Goal: Information Seeking & Learning: Learn about a topic

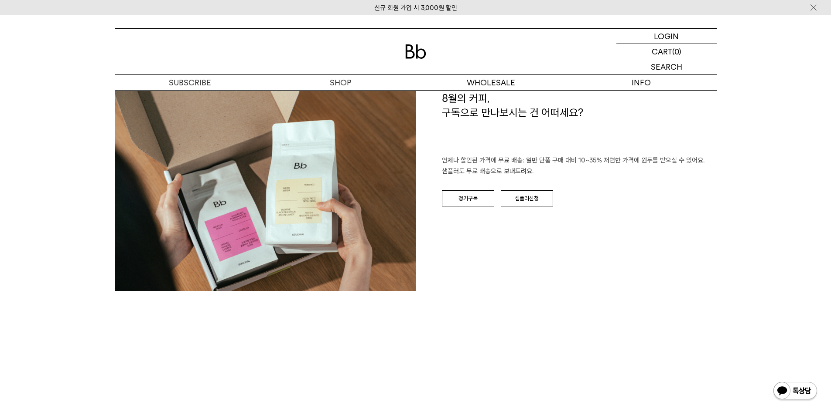
scroll to position [1221, 0]
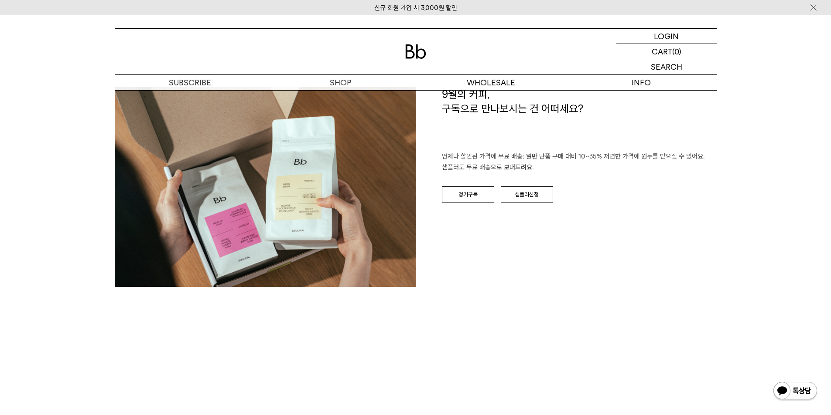
scroll to position [1395, 0]
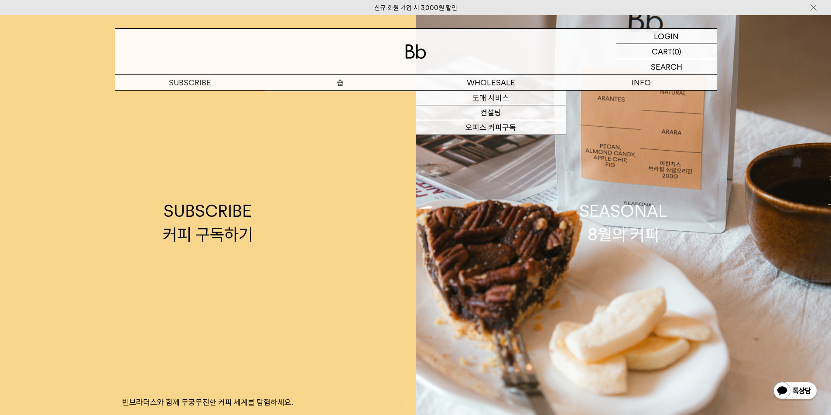
click at [341, 85] on p "숍" at bounding box center [340, 82] width 150 height 15
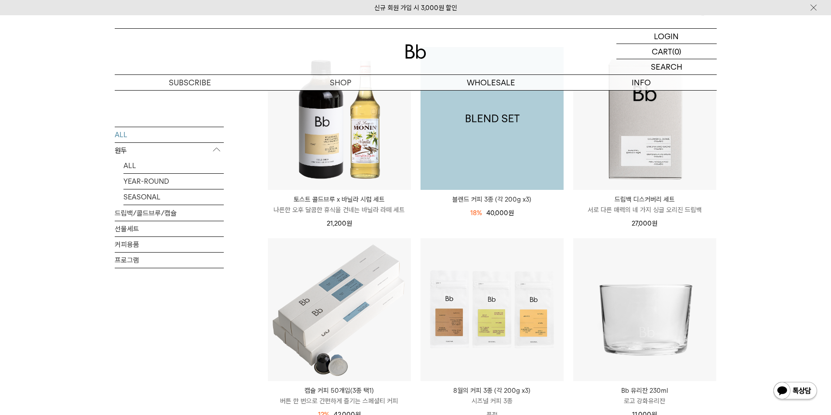
scroll to position [218, 0]
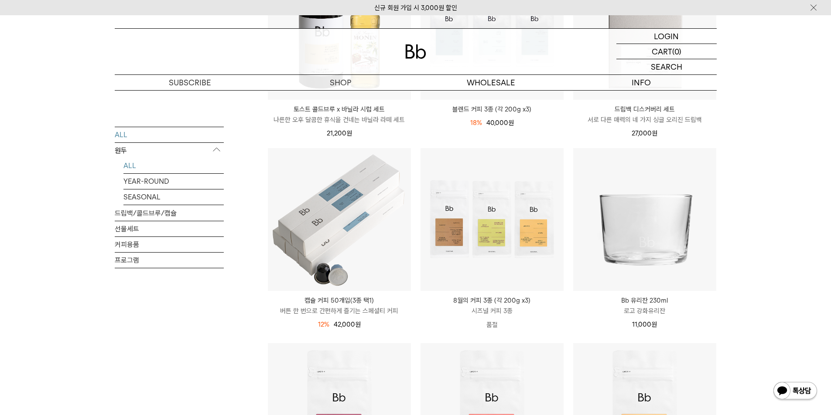
click at [145, 165] on link "ALL" at bounding box center [173, 165] width 100 height 15
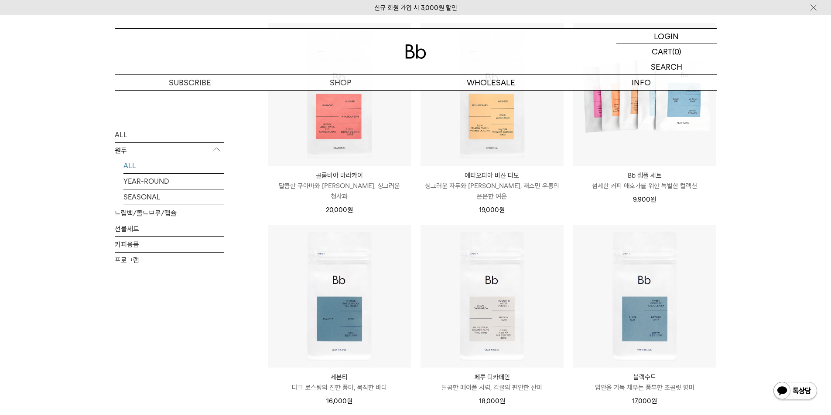
scroll to position [262, 0]
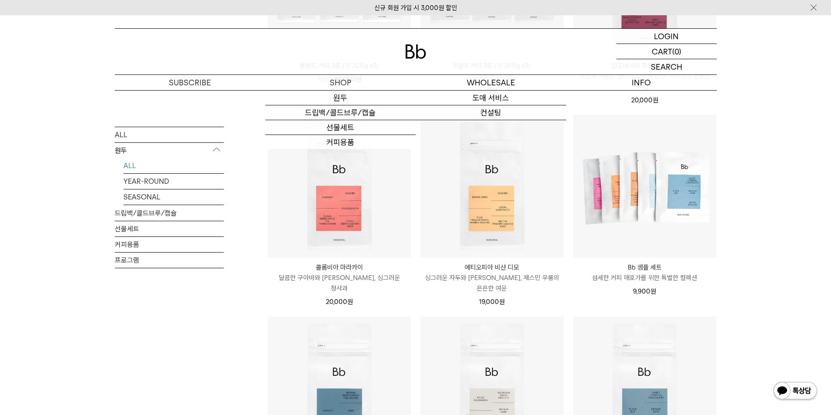
click at [429, 62] on div at bounding box center [416, 52] width 602 height 46
click at [422, 58] on img at bounding box center [415, 51] width 21 height 14
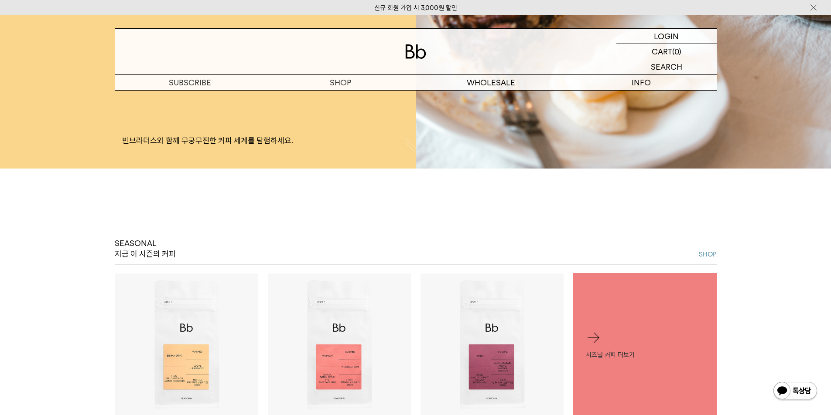
scroll to position [349, 0]
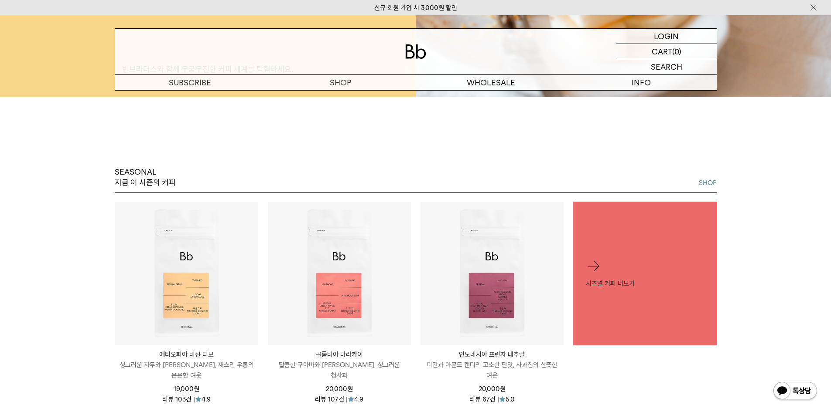
scroll to position [349, 0]
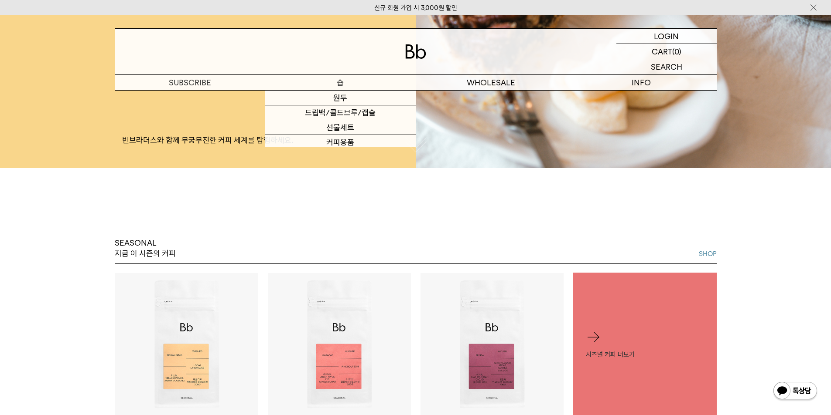
scroll to position [262, 0]
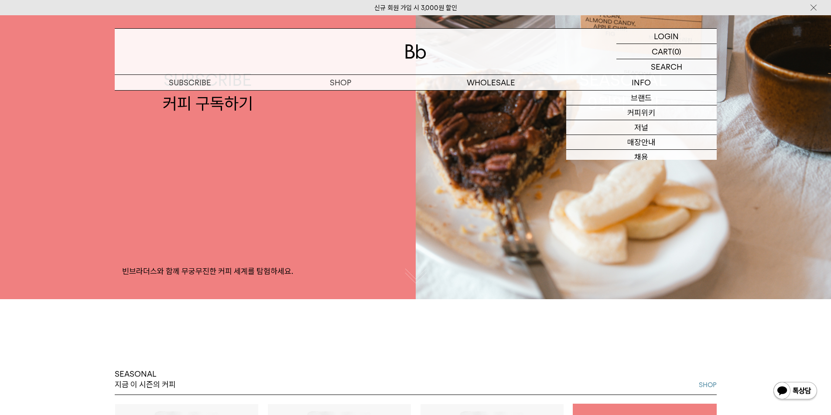
scroll to position [44, 0]
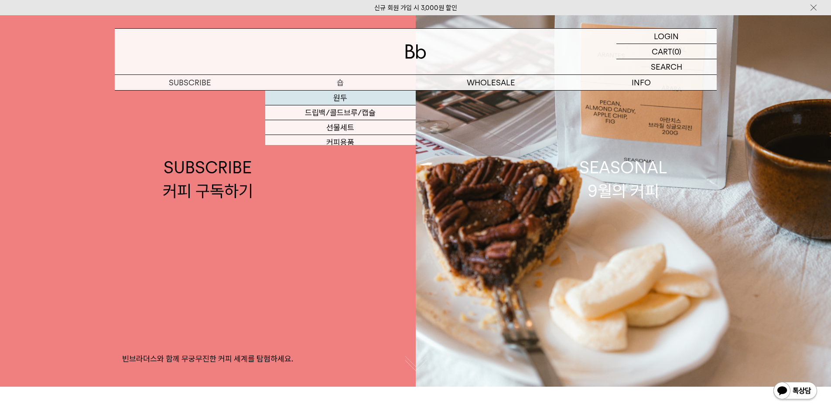
click at [330, 97] on link "원두" at bounding box center [340, 98] width 150 height 15
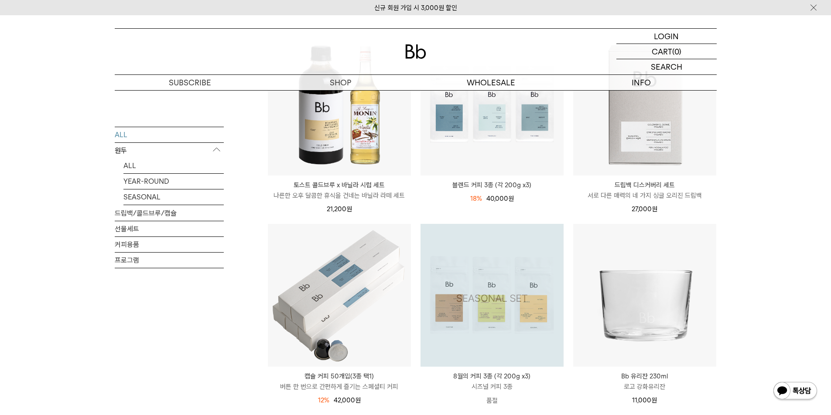
scroll to position [87, 0]
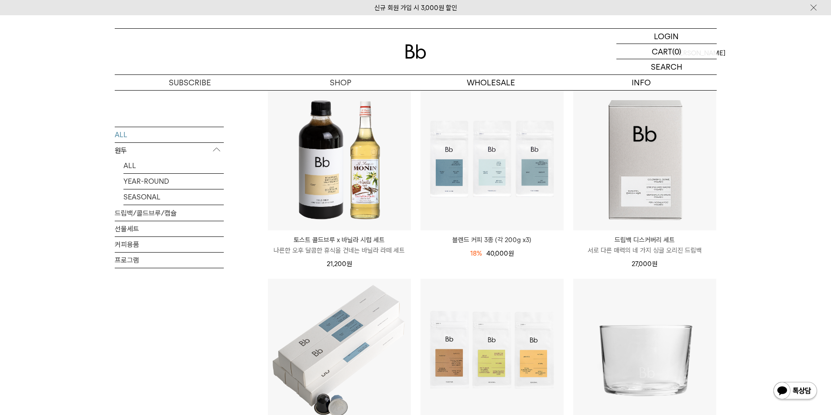
click at [423, 46] on img at bounding box center [415, 51] width 21 height 14
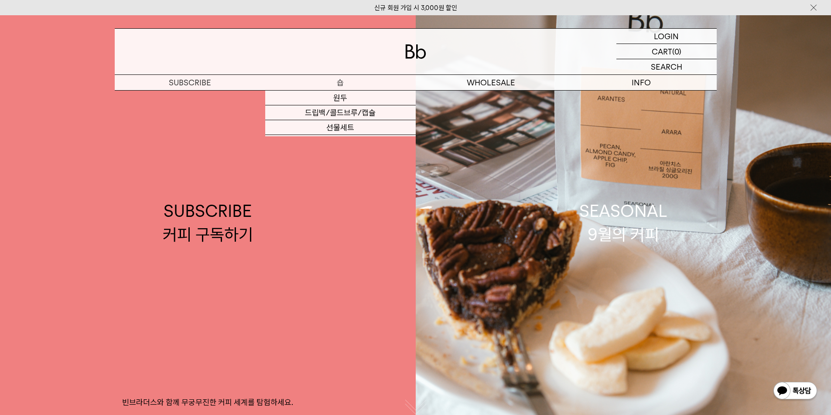
click at [337, 83] on p "숍" at bounding box center [340, 82] width 150 height 15
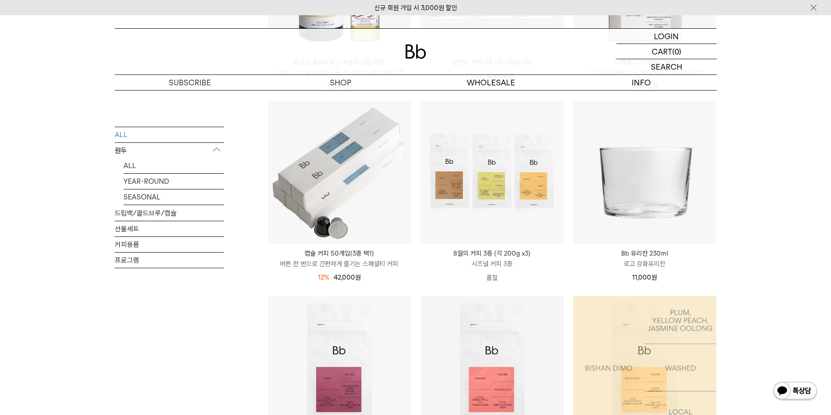
scroll to position [436, 0]
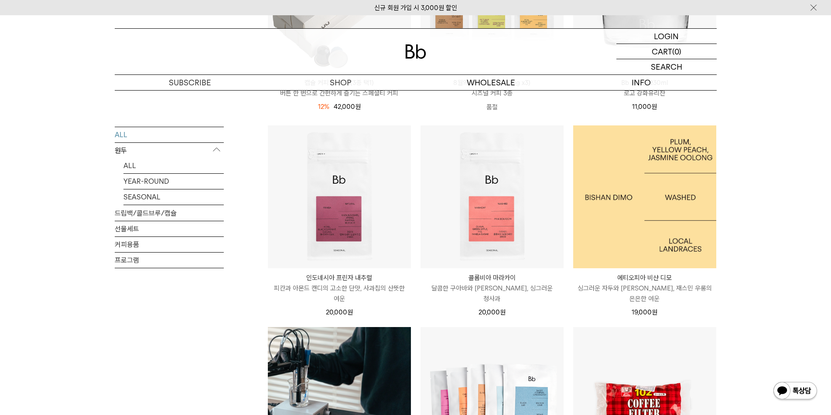
click at [683, 174] on img at bounding box center [644, 197] width 143 height 143
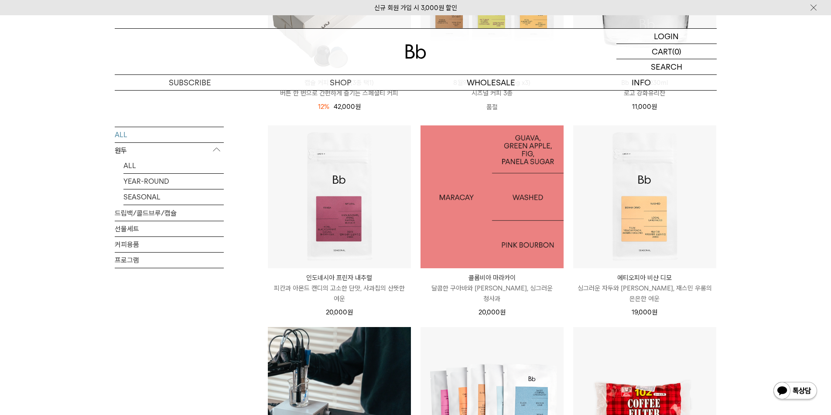
click at [494, 258] on img at bounding box center [491, 197] width 143 height 143
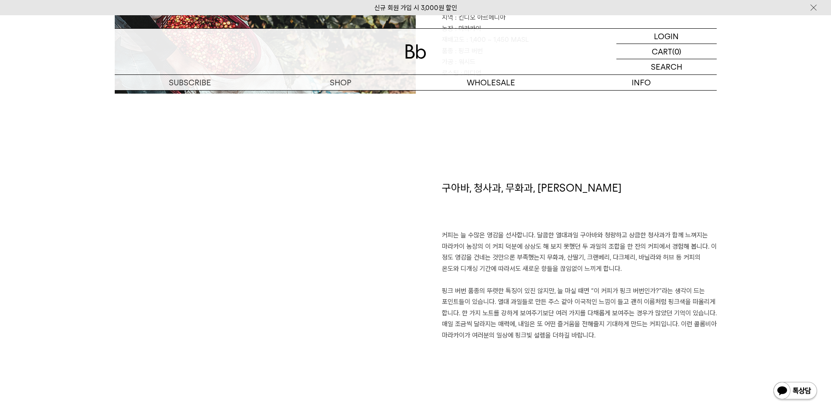
scroll to position [610, 0]
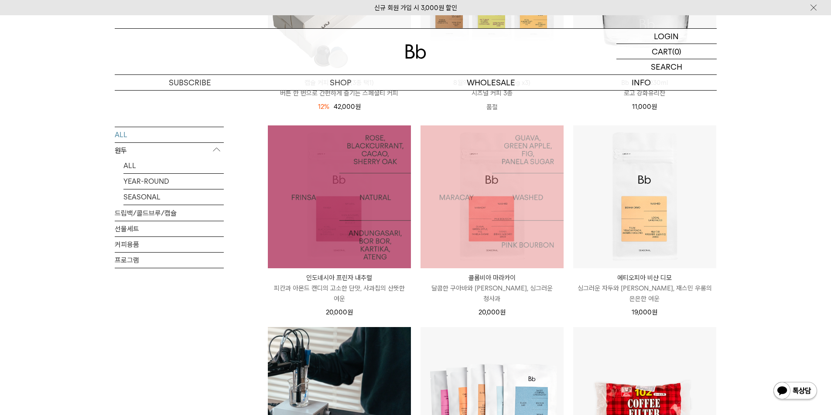
click at [340, 243] on img at bounding box center [339, 197] width 143 height 143
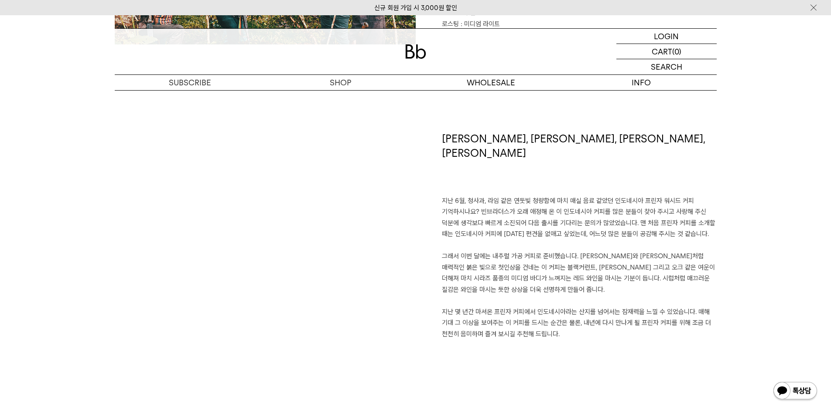
scroll to position [567, 0]
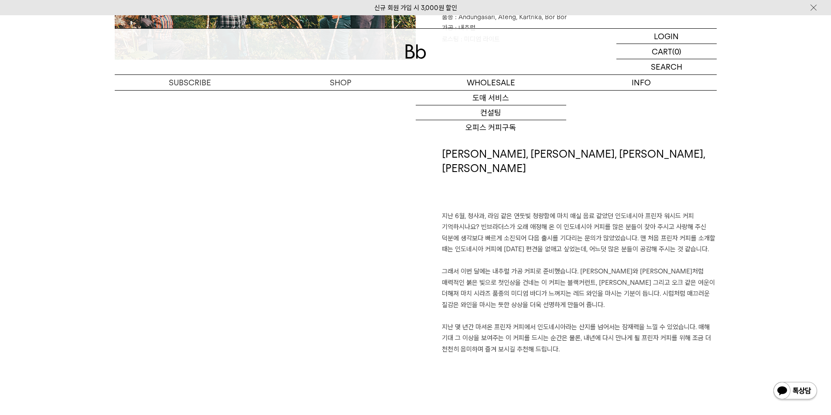
click at [426, 56] on div at bounding box center [416, 52] width 602 height 46
click at [591, 316] on p "지난 6월, 청사과, 라임 같은 연둣빛 청량함에 마치 매실 음료 같았던 인도네시아 프린자 워시드 커피 기억하시나요? 빈브라더스가 오래 애정해 …" at bounding box center [579, 283] width 275 height 145
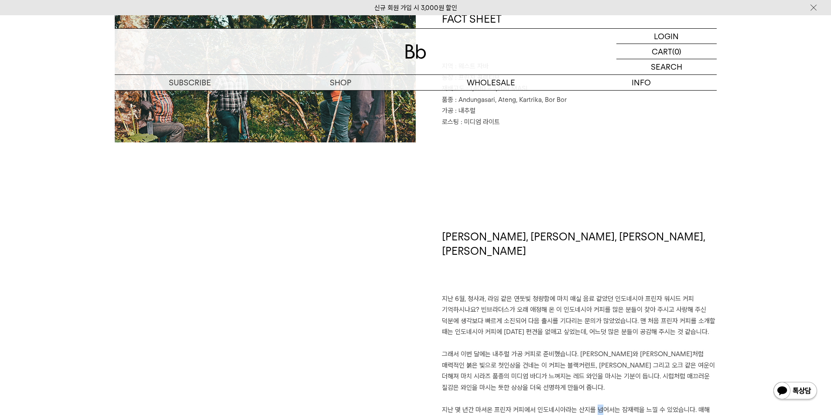
scroll to position [392, 0]
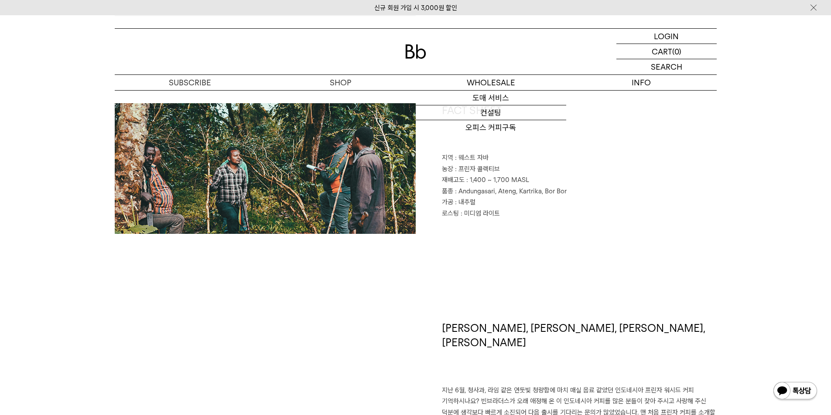
click at [419, 57] on img at bounding box center [415, 51] width 21 height 14
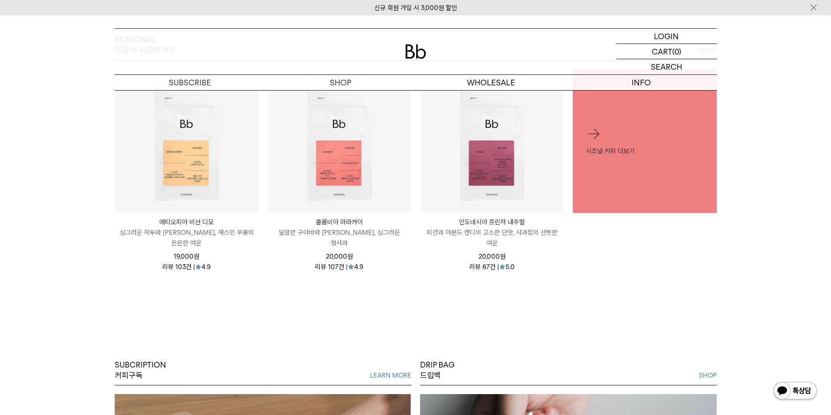
scroll to position [392, 0]
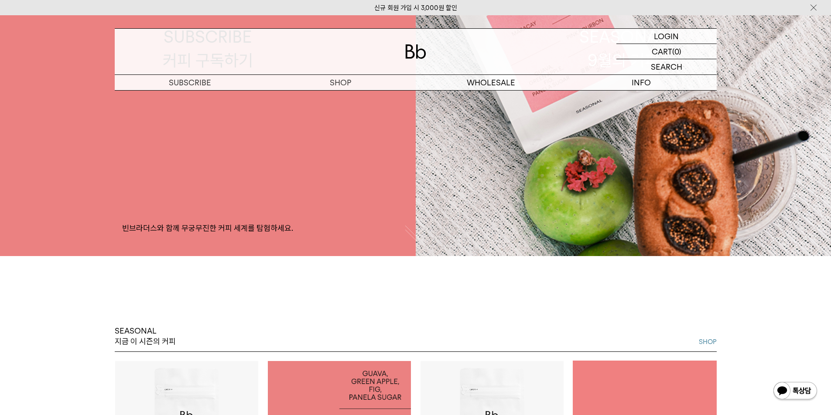
scroll to position [349, 0]
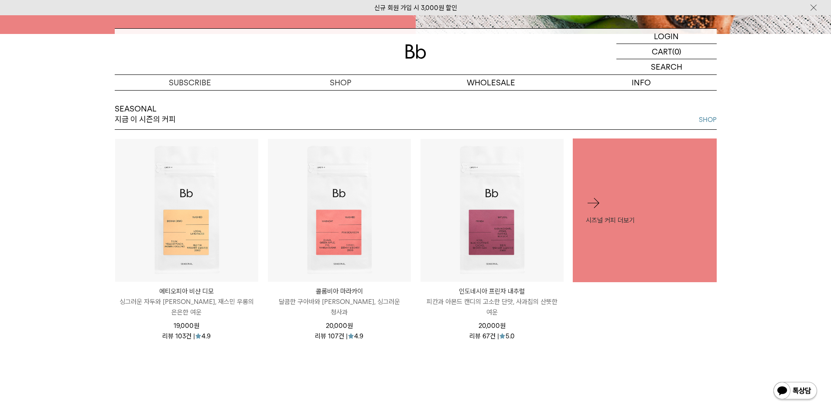
scroll to position [436, 0]
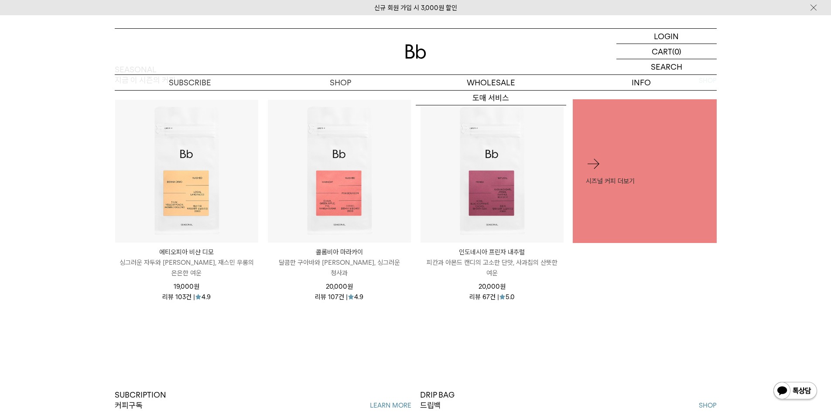
click at [421, 48] on img at bounding box center [415, 51] width 21 height 14
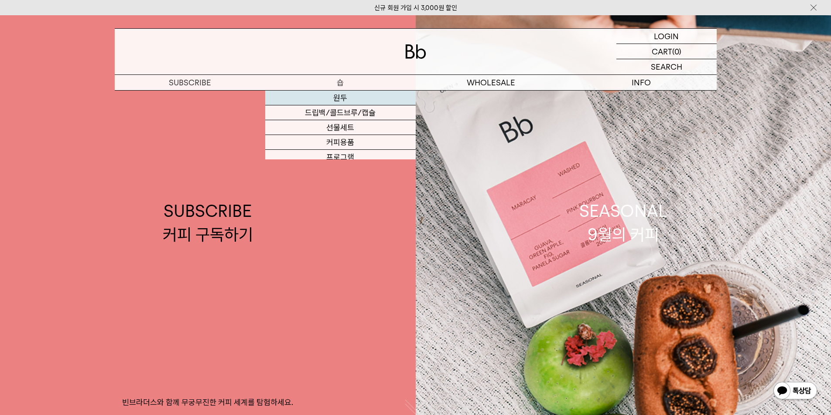
click at [349, 93] on link "원두" at bounding box center [340, 98] width 150 height 15
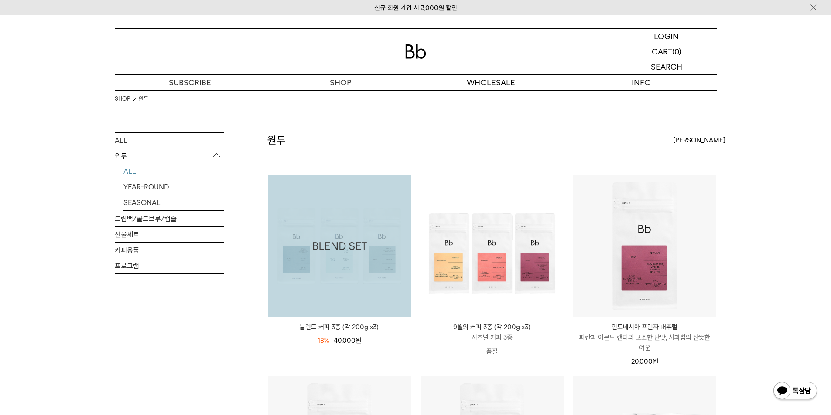
click at [331, 274] on img at bounding box center [339, 246] width 143 height 143
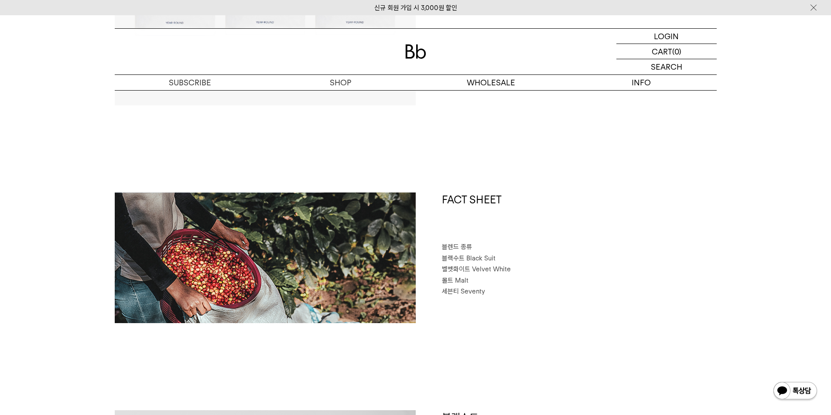
scroll to position [305, 0]
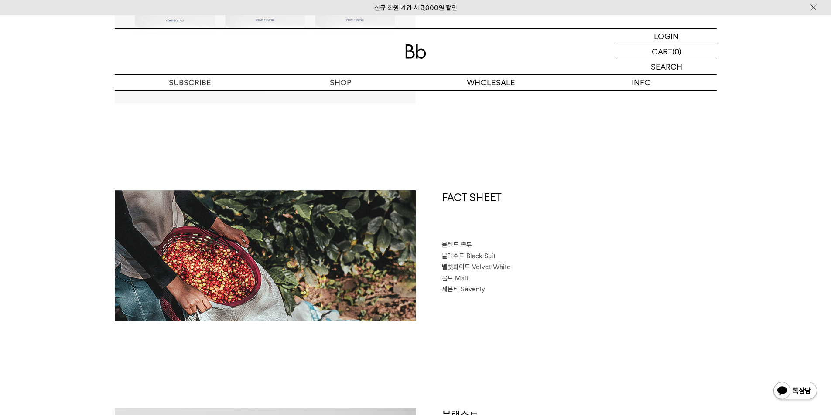
click at [426, 52] on div at bounding box center [416, 52] width 602 height 46
click at [417, 51] on img at bounding box center [415, 51] width 21 height 14
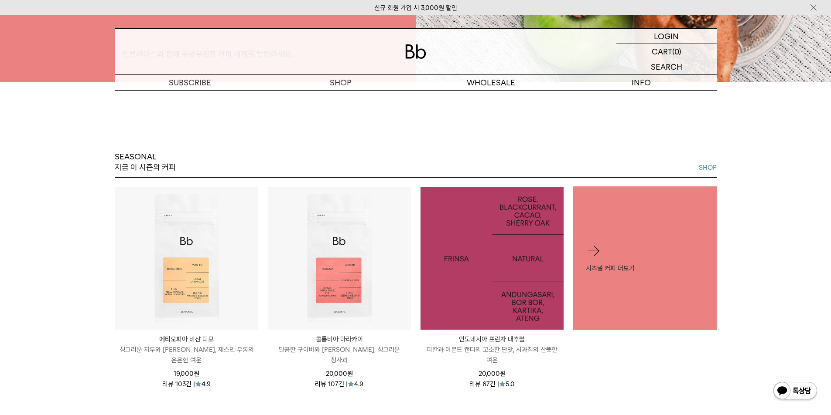
scroll to position [523, 0]
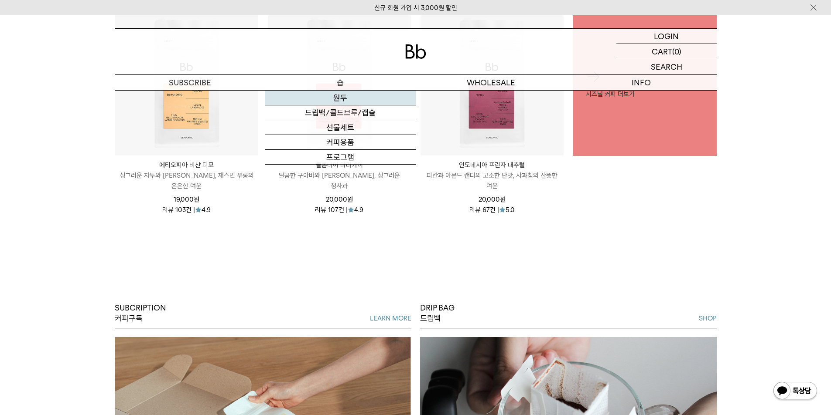
click at [343, 94] on link "원두" at bounding box center [340, 98] width 150 height 15
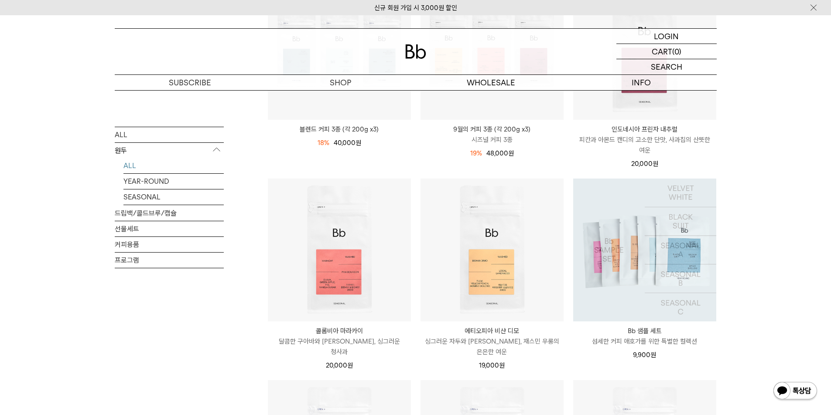
scroll to position [218, 0]
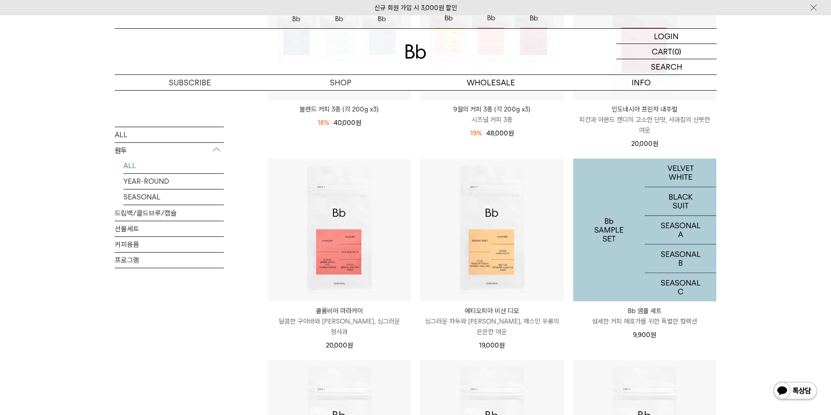
click at [673, 254] on img at bounding box center [644, 230] width 143 height 143
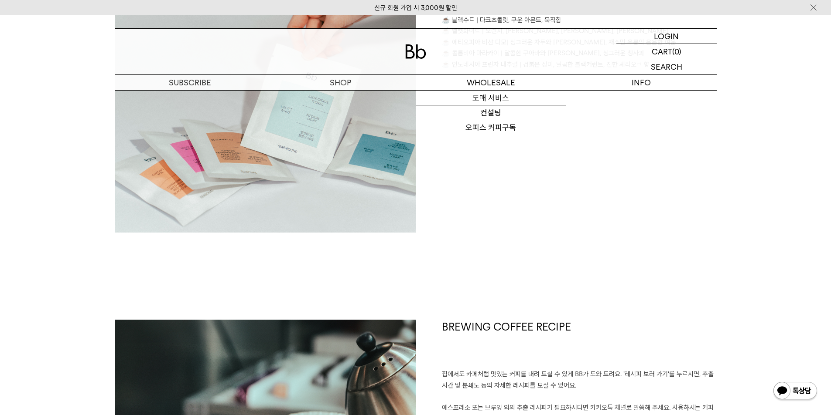
scroll to position [785, 0]
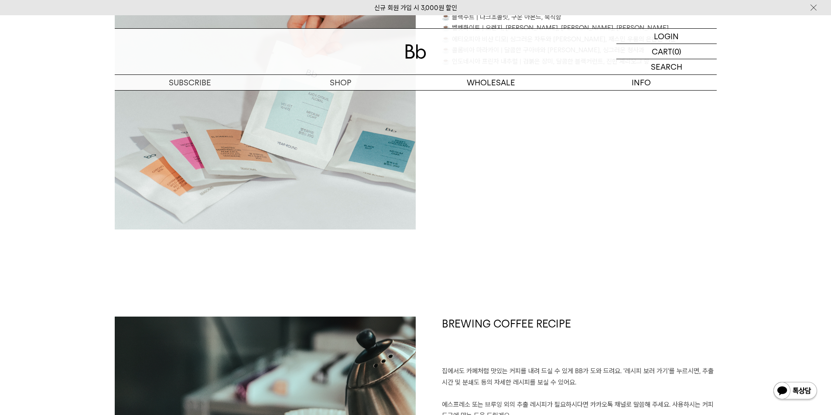
click at [421, 66] on div at bounding box center [416, 52] width 602 height 46
click at [422, 62] on div at bounding box center [416, 52] width 602 height 46
click at [416, 53] on img at bounding box center [415, 51] width 21 height 14
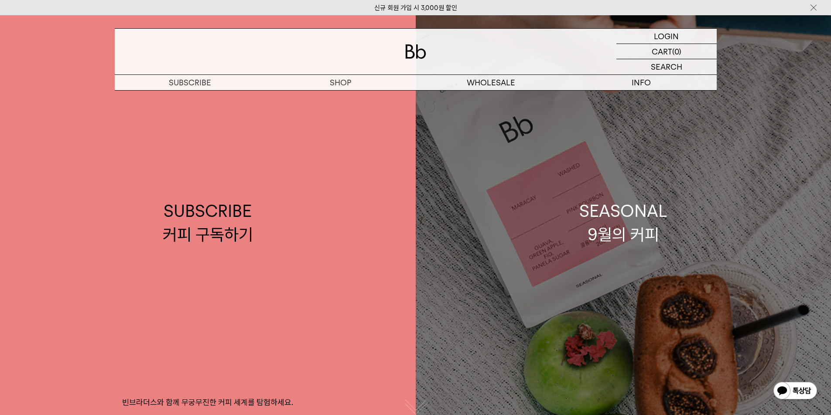
click at [637, 264] on link "SEASONAL 9월의 커피" at bounding box center [622, 222] width 415 height 415
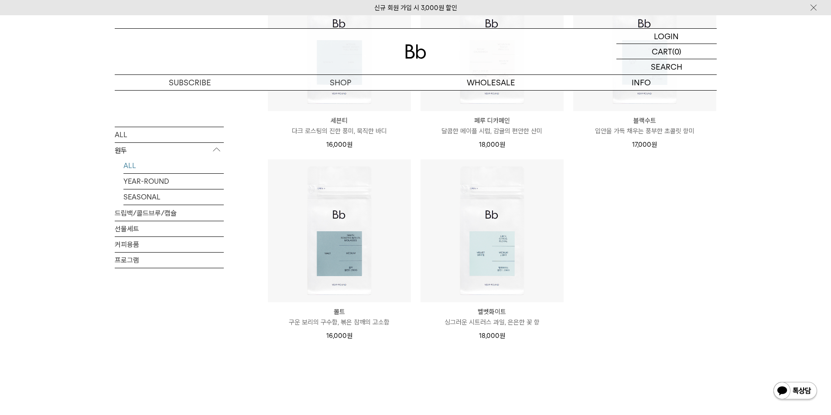
scroll to position [788, 0]
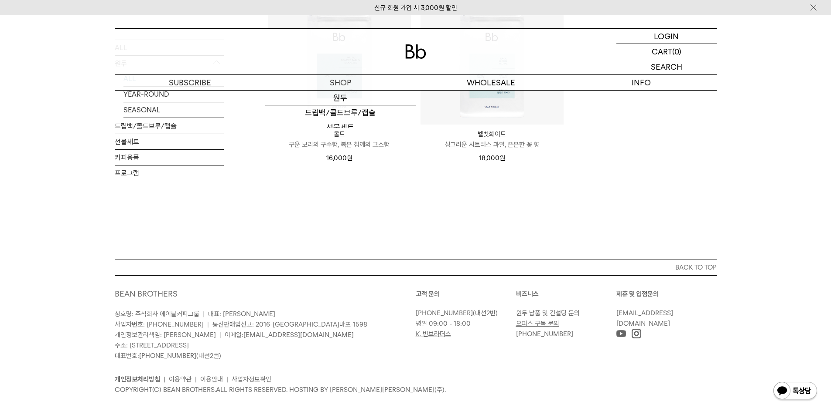
click at [412, 55] on img at bounding box center [415, 51] width 21 height 14
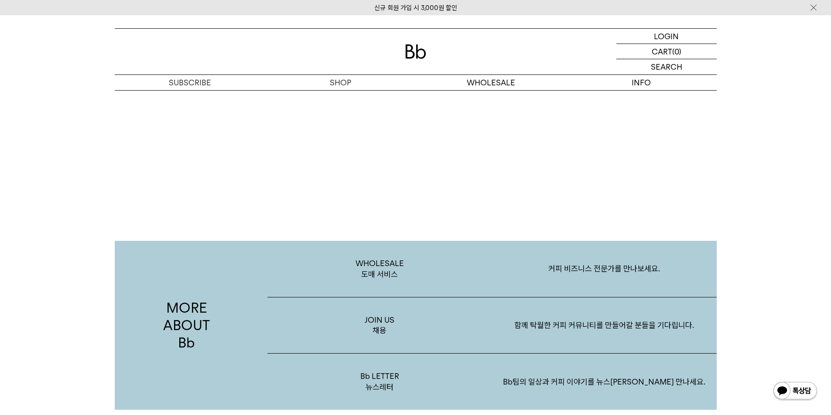
scroll to position [1264, 0]
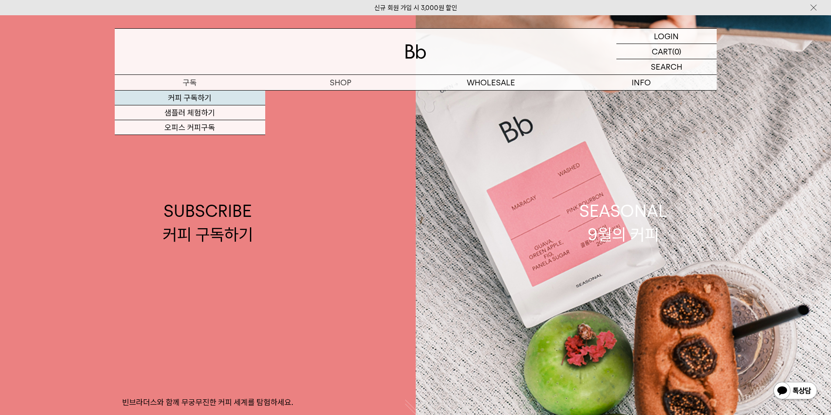
click at [179, 95] on link "커피 구독하기" at bounding box center [190, 98] width 150 height 15
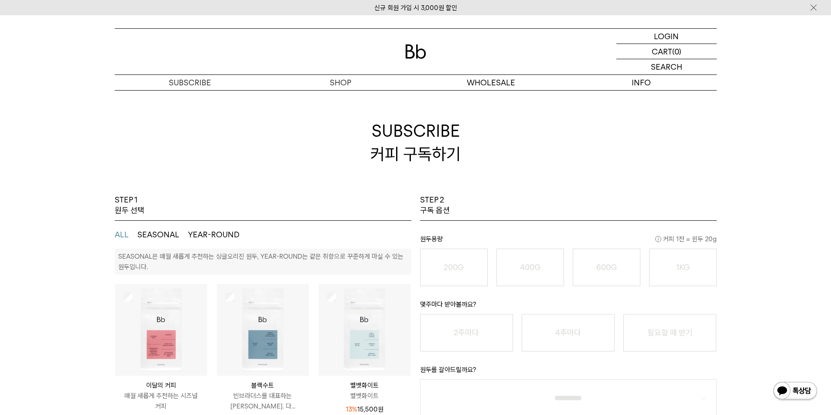
click at [160, 244] on ul "ALL SEASONAL YEAR-ROUND" at bounding box center [263, 235] width 296 height 28
click at [160, 242] on ul "ALL SEASONAL YEAR-ROUND" at bounding box center [263, 235] width 296 height 28
click at [160, 238] on button "SEASONAL" at bounding box center [158, 235] width 42 height 10
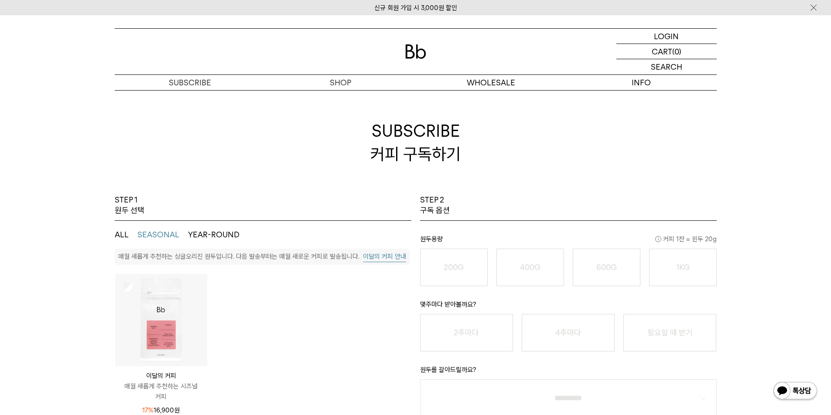
click at [386, 253] on button "이달의 커피 안내" at bounding box center [384, 257] width 43 height 11
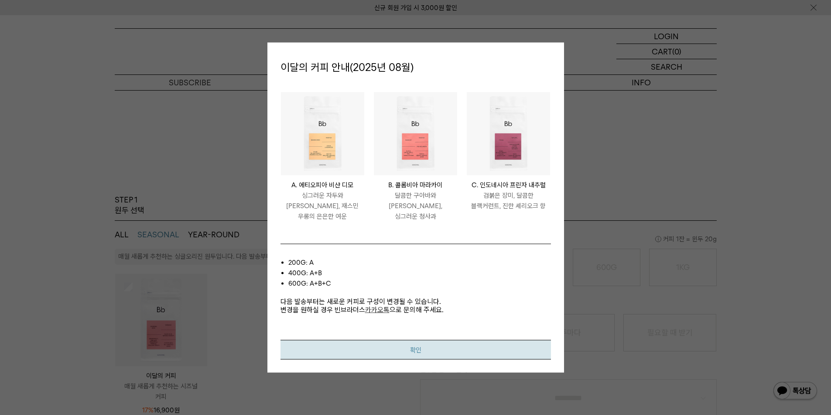
click at [374, 348] on button "확인" at bounding box center [415, 351] width 270 height 20
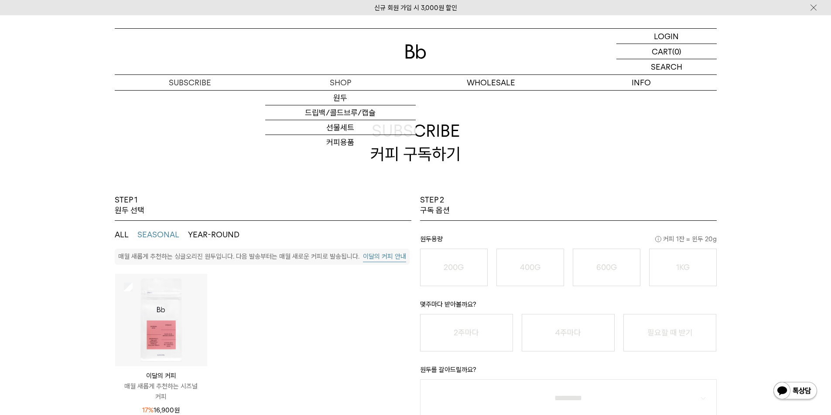
click at [402, 61] on div at bounding box center [416, 52] width 602 height 46
click at [411, 56] on img at bounding box center [415, 51] width 21 height 14
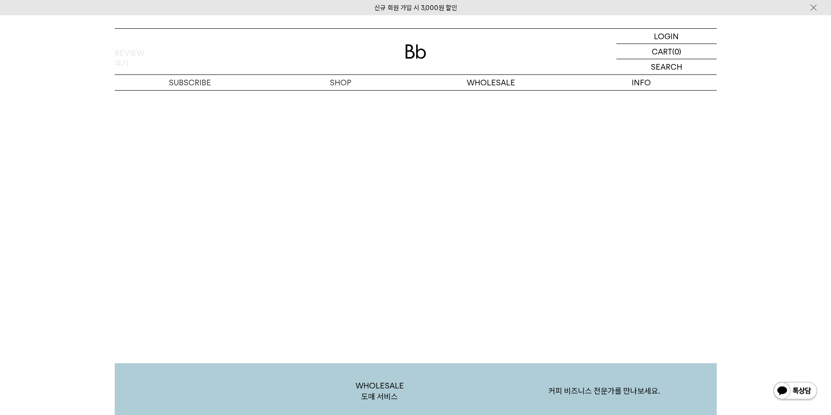
scroll to position [1482, 0]
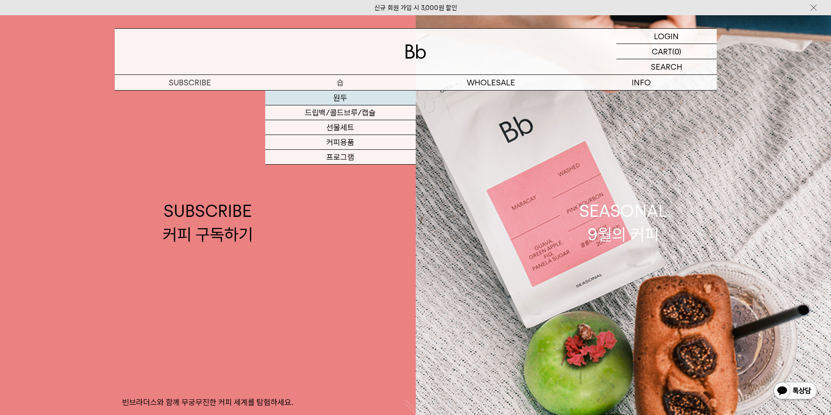
click at [348, 92] on link "원두" at bounding box center [340, 98] width 150 height 15
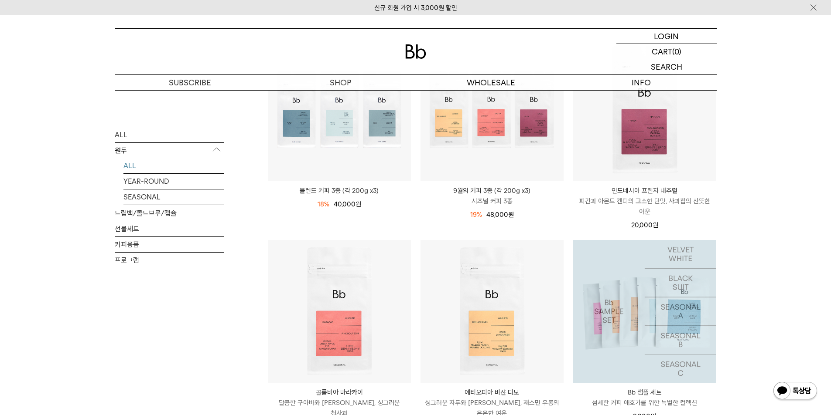
scroll to position [87, 0]
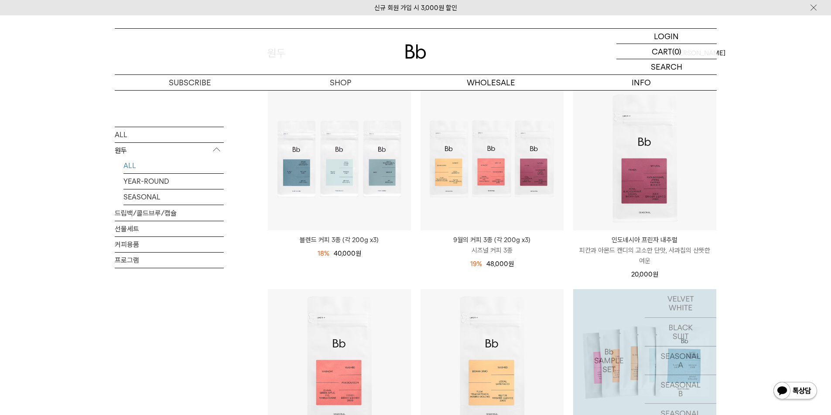
click at [0, 0] on img at bounding box center [0, 0] width 0 height 0
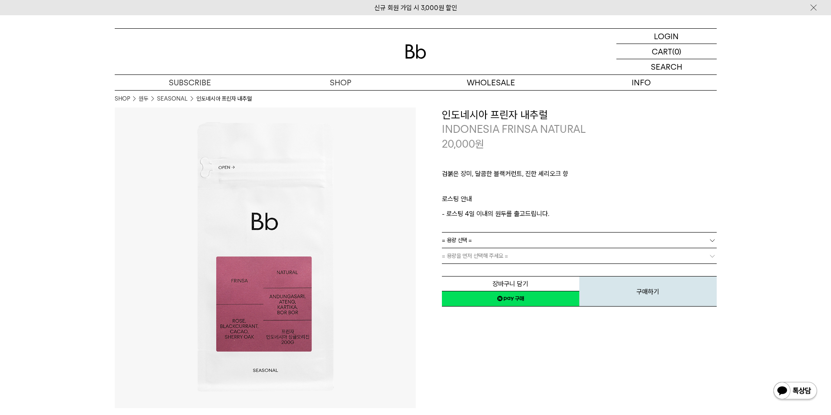
click at [640, 235] on link "= 용량 선택 =" at bounding box center [579, 240] width 275 height 15
click at [549, 238] on link "= 용량 선택 =" at bounding box center [579, 240] width 275 height 15
click at [507, 274] on li "600g" at bounding box center [583, 272] width 266 height 16
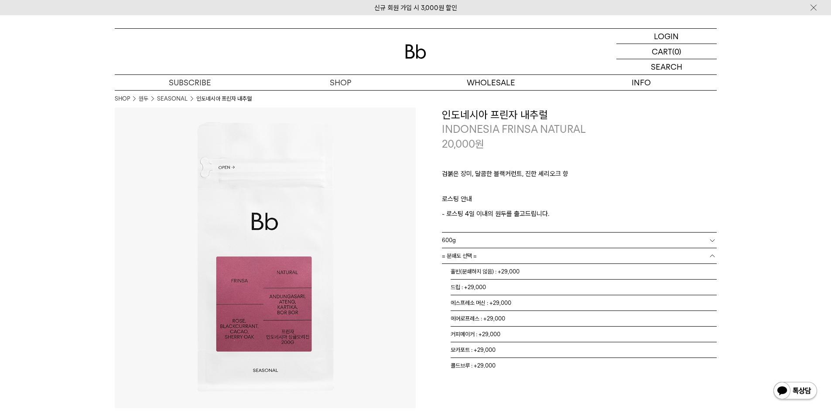
click at [504, 259] on link "= 분쇄도 선택 =" at bounding box center [579, 256] width 275 height 15
click at [500, 270] on li "홀빈(분쇄하지 않음) : +29,000" at bounding box center [583, 272] width 266 height 16
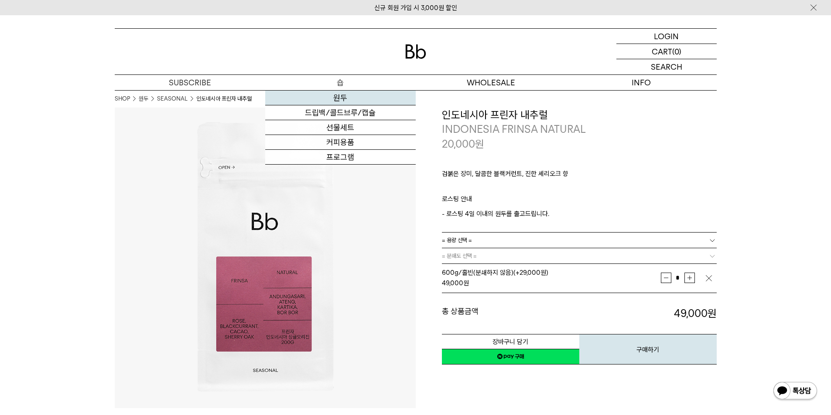
click at [339, 93] on link "원두" at bounding box center [340, 98] width 150 height 15
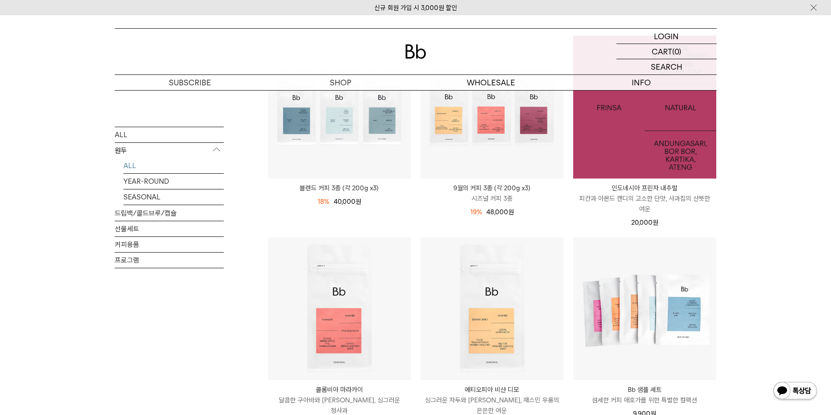
scroll to position [218, 0]
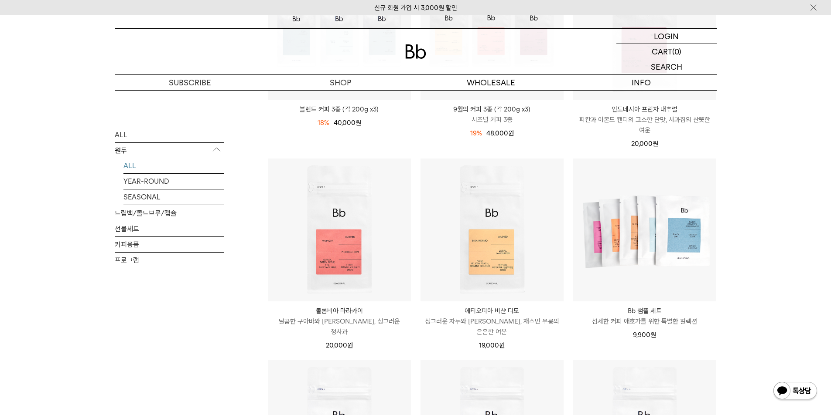
click at [0, 0] on img at bounding box center [0, 0] width 0 height 0
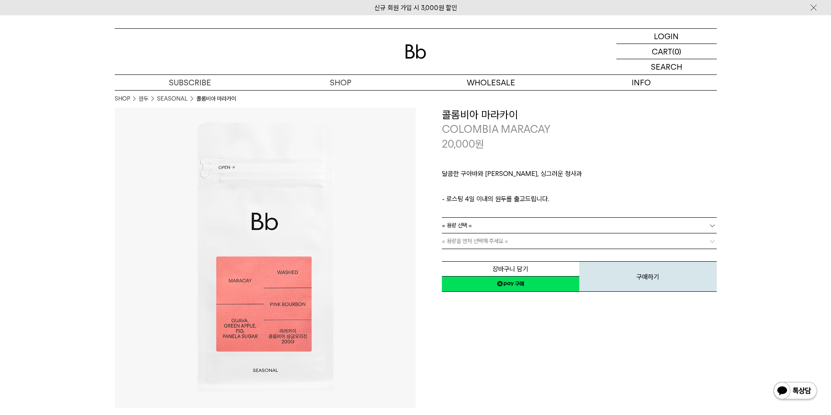
click at [618, 231] on link "= 용량 선택 =" at bounding box center [579, 225] width 275 height 15
click at [603, 252] on li "600g" at bounding box center [583, 257] width 266 height 16
click at [603, 252] on div "장바구니 담기 찜하기 NAVER 네이버 ID로 간편구매 네이버페이 네이버페이 구매하기 찜하기 이전 이벤트 네이버페이 다음 구매하기" at bounding box center [579, 271] width 275 height 44
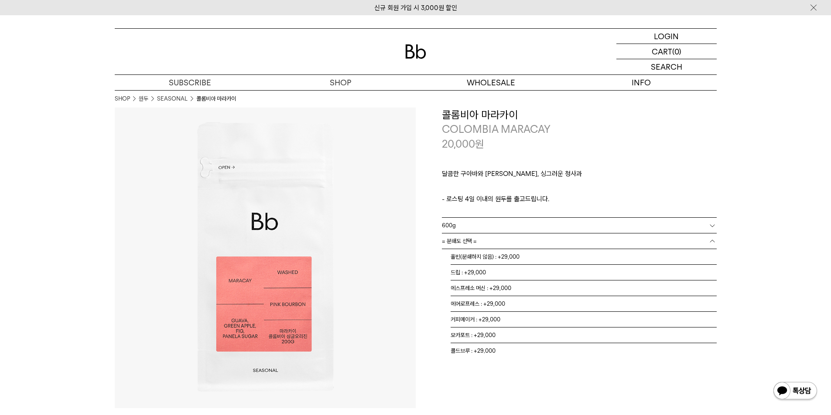
click at [603, 246] on link "= 분쇄도 선택 =" at bounding box center [579, 241] width 275 height 15
click at [596, 259] on li "홀빈(분쇄하지 않음) : +29,000" at bounding box center [583, 257] width 266 height 16
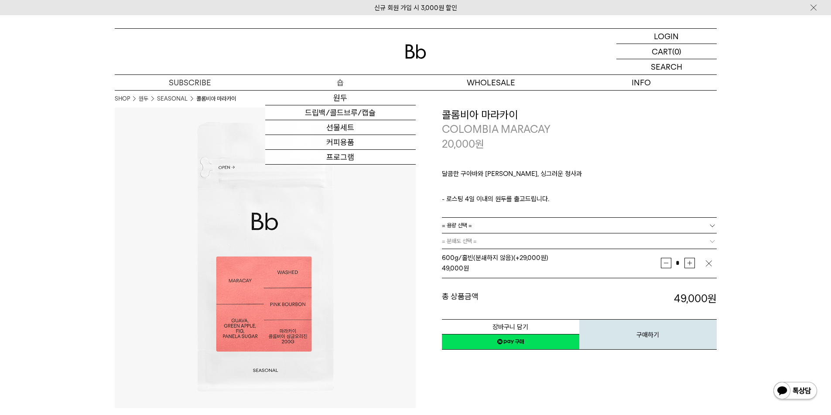
click at [341, 90] on div "원두 드립백/콜드브루/캡슐 선물세트 커피용품 프로그램" at bounding box center [340, 127] width 150 height 75
click at [341, 91] on link "원두" at bounding box center [340, 98] width 150 height 15
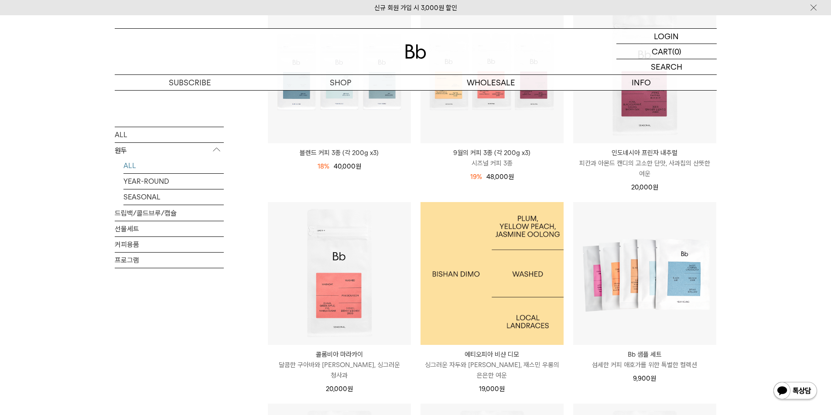
click at [481, 296] on img at bounding box center [491, 273] width 143 height 143
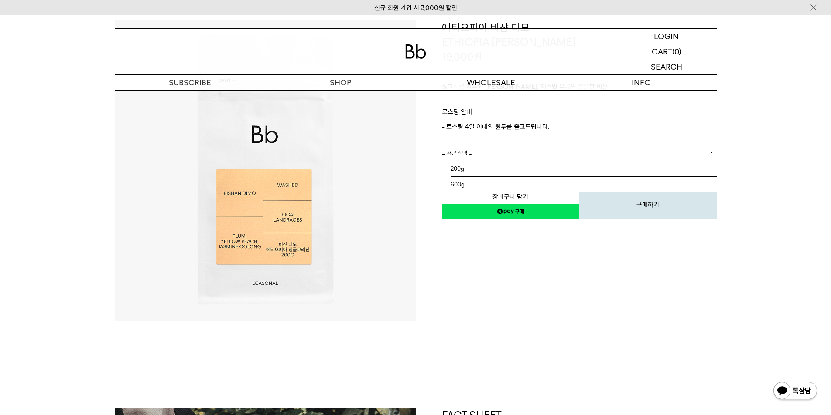
click at [572, 153] on link "= 용량 선택 =" at bounding box center [579, 153] width 275 height 15
click at [519, 184] on li "600g" at bounding box center [583, 185] width 266 height 16
click at [516, 170] on link "= 분쇄도 선택 =" at bounding box center [579, 168] width 275 height 15
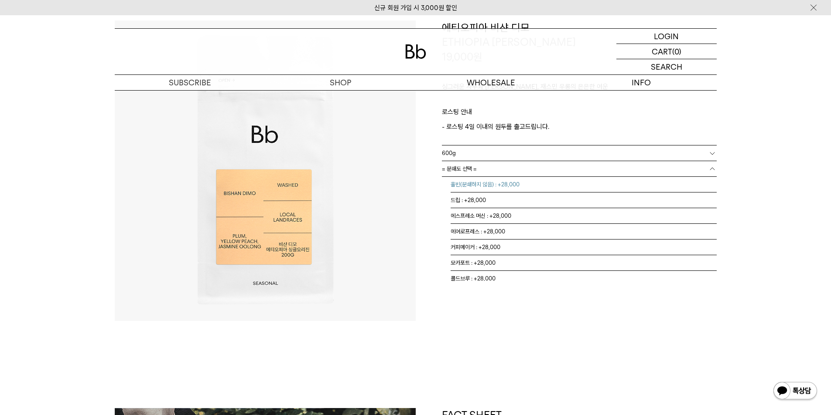
click at [507, 187] on li "홀빈(분쇄하지 않음) : +28,000" at bounding box center [583, 185] width 266 height 16
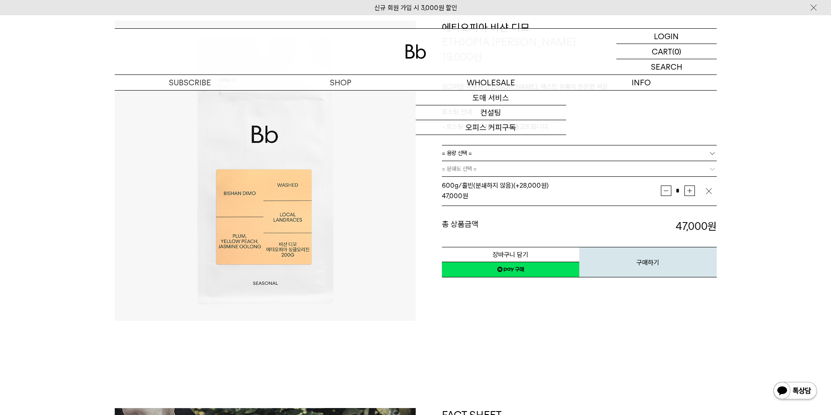
click at [415, 58] on img at bounding box center [415, 51] width 21 height 14
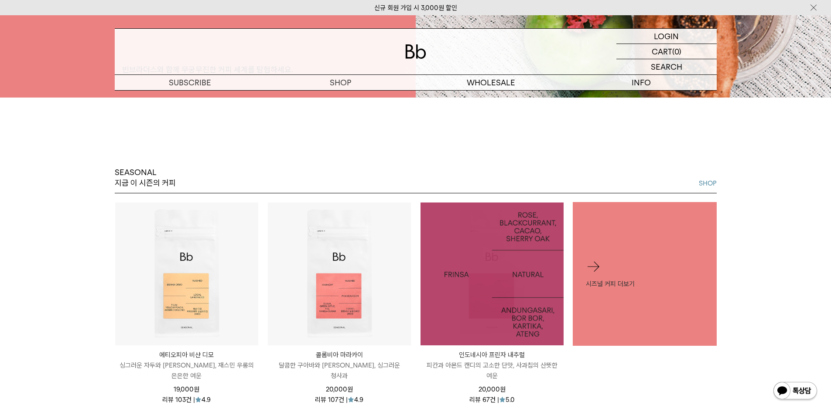
scroll to position [392, 0]
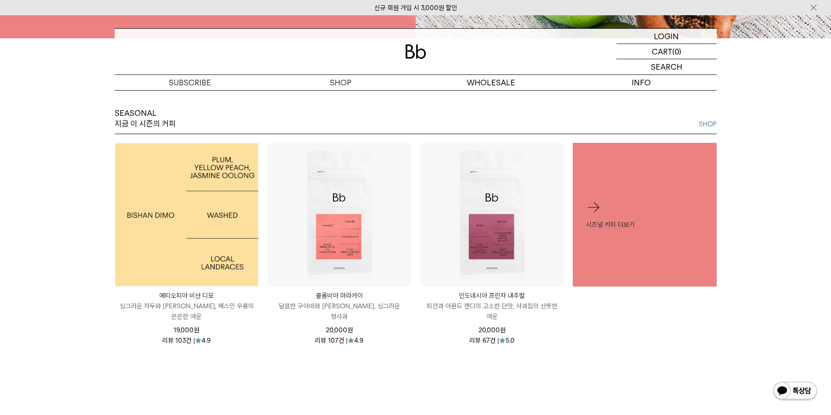
click at [157, 244] on img at bounding box center [186, 214] width 143 height 143
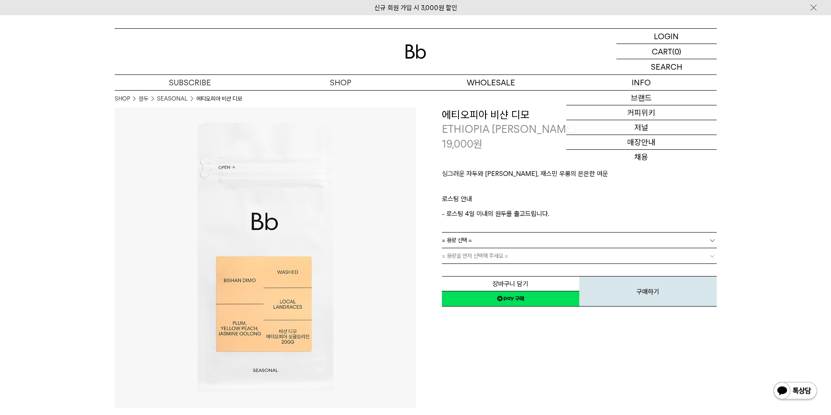
click at [502, 128] on p "ETHIOPIA [PERSON_NAME]" at bounding box center [579, 129] width 275 height 15
click at [504, 116] on h3 "에티오피아 비샨 디모" at bounding box center [579, 115] width 275 height 15
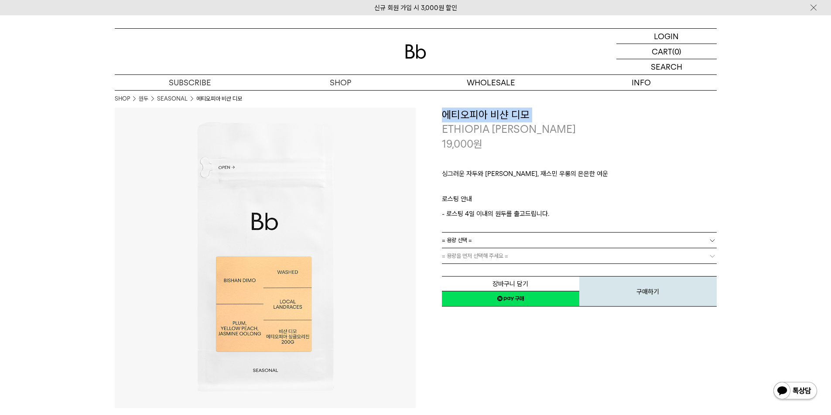
click at [504, 116] on h3 "에티오피아 비샨 디모" at bounding box center [579, 115] width 275 height 15
copy div "에티오피아 비샨 디모"
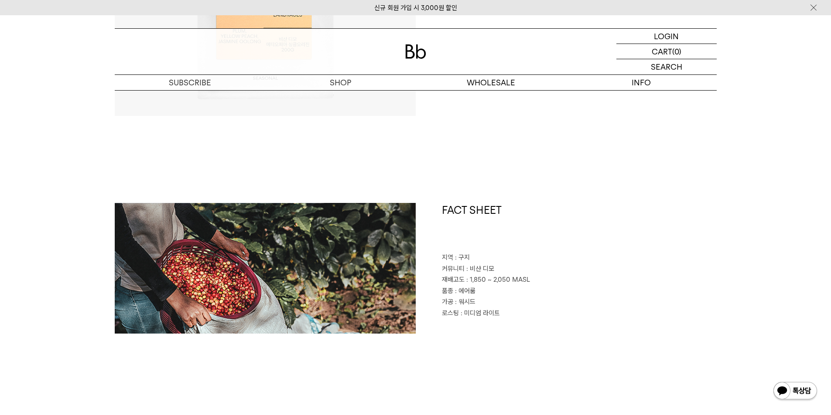
scroll to position [349, 0]
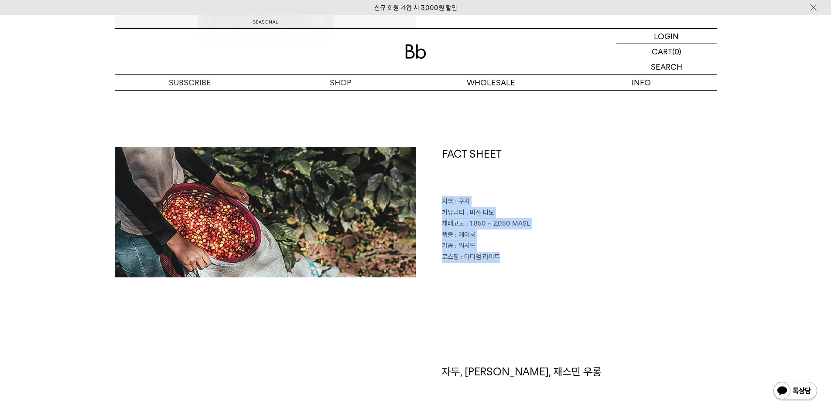
drag, startPoint x: 511, startPoint y: 259, endPoint x: 443, endPoint y: 204, distance: 87.1
click at [443, 204] on div "FACT SHEET 지역 : 구지 커뮤니티 : 비샨 디모 재배고도 : 1,850 ~ 2,050 MASL 품종 : 에어룸 가공 : 워시드 로스팅…" at bounding box center [565, 212] width 301 height 131
copy div "지역 : 구지 커뮤니티 : 비샨 디모 재배고도 : 1,850 ~ 2,050 MASL 품종 : 에어룸 가공 : 워시드 로스팅 : 미디엄 라이트"
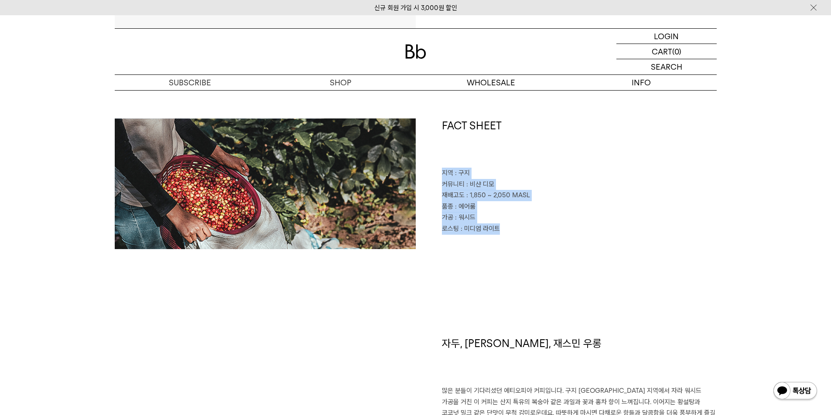
scroll to position [392, 0]
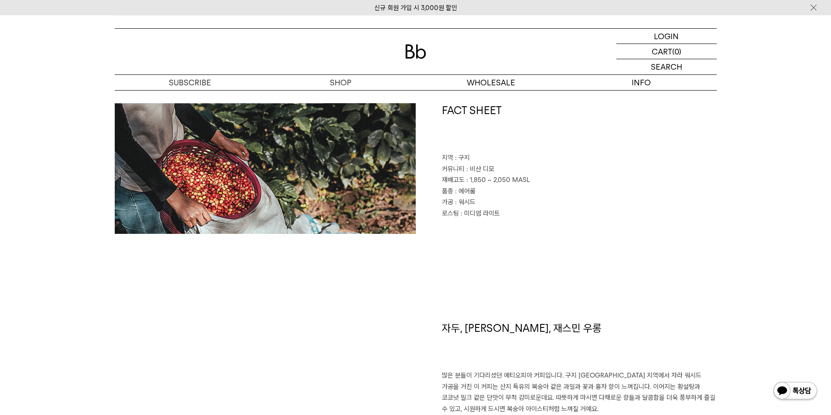
click at [487, 332] on h1 "자두, 황도, 재스민 우롱" at bounding box center [579, 346] width 275 height 50
copy div "자두, 황도, 재스민 우롱"
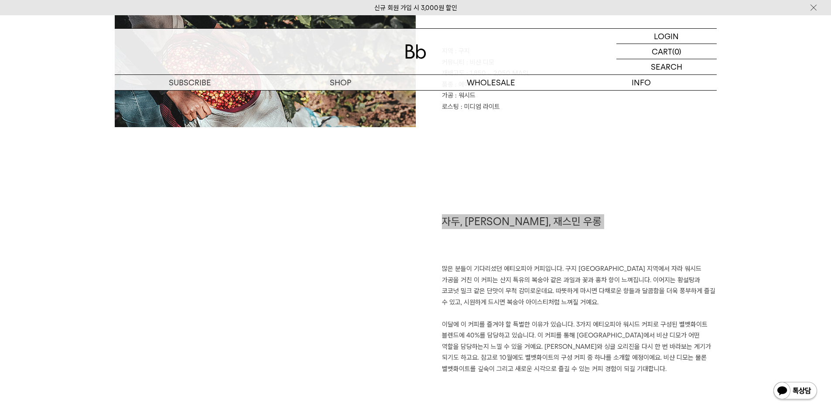
scroll to position [523, 0]
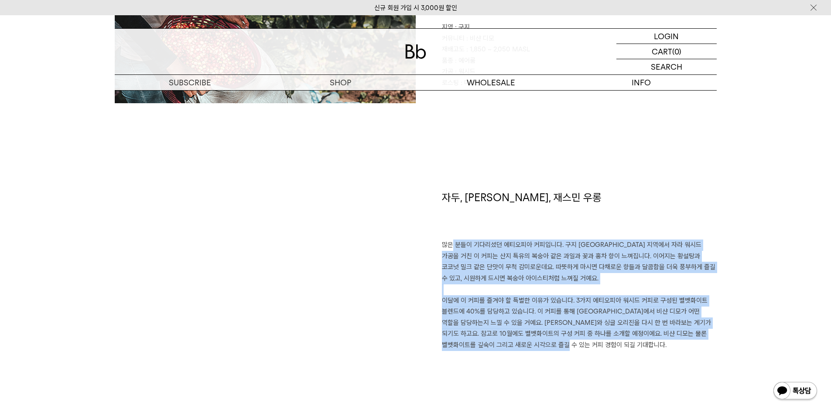
drag, startPoint x: 591, startPoint y: 349, endPoint x: 441, endPoint y: 246, distance: 182.1
click at [442, 246] on p "많은 분들이 기다리셨던 에티오피아 커피입니다. 구지 샤키소 지역에서 자라 워시드 가공을 거친 이 커피는 산지 특유의 복숭아 같은 과일과 꽃과 …" at bounding box center [579, 295] width 275 height 111
copy p "많은 분들이 기다리셨던 에티오피아 커피입니다. 구지 샤키소 지역에서 자라 워시드 가공을 거친 이 커피는 산지 특유의 복숭아 같은 과일과 꽃과 …"
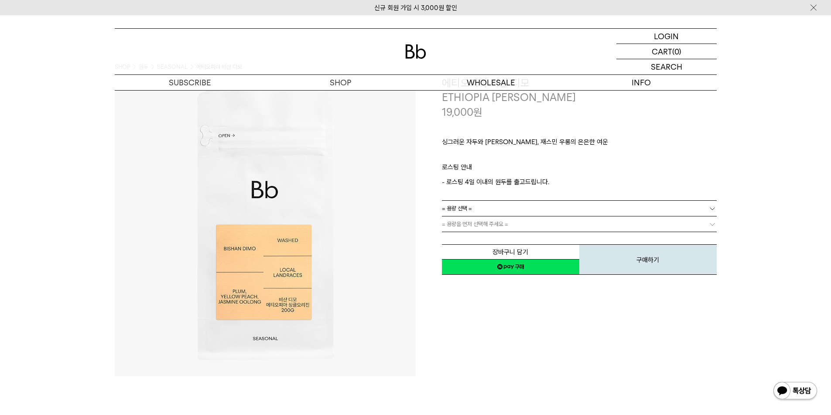
scroll to position [0, 0]
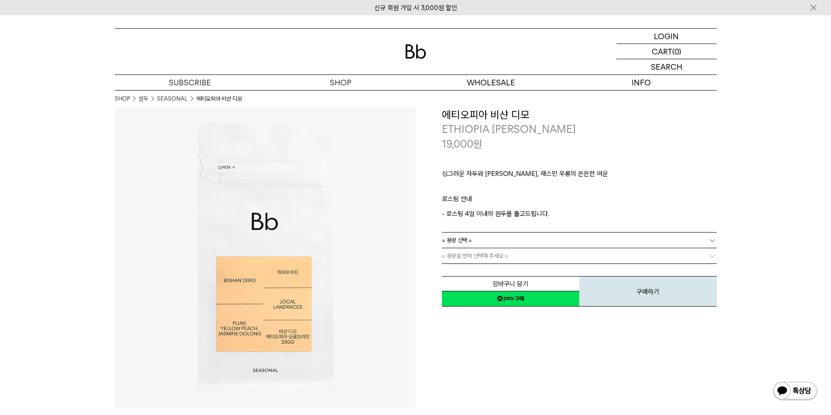
click at [477, 113] on h3 "에티오피아 비샨 디모" at bounding box center [579, 115] width 275 height 15
drag, startPoint x: 576, startPoint y: 125, endPoint x: 480, endPoint y: 116, distance: 95.9
click at [480, 116] on div "**********" at bounding box center [579, 130] width 275 height 44
click at [469, 120] on h3 "에티오피아 비샨 디모" at bounding box center [579, 115] width 275 height 15
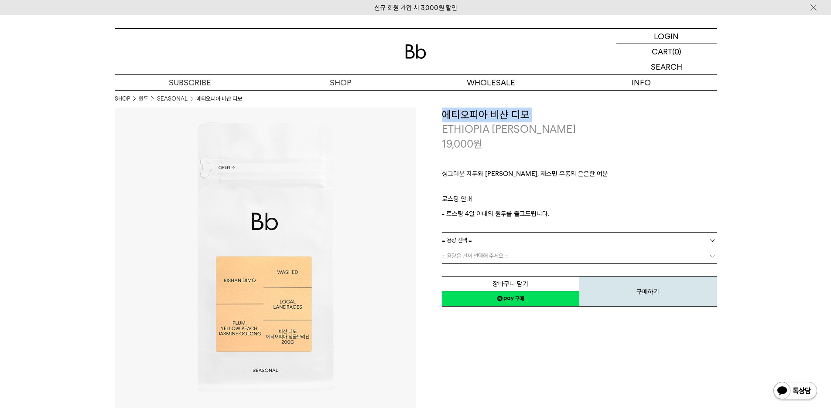
click at [469, 120] on h3 "에티오피아 비샨 디모" at bounding box center [579, 115] width 275 height 15
copy div "에티오피아 비샨 디모"
click at [469, 130] on p "ETHIOPIA [PERSON_NAME]" at bounding box center [579, 129] width 275 height 15
click at [469, 129] on p "ETHIOPIA [PERSON_NAME]" at bounding box center [579, 129] width 275 height 15
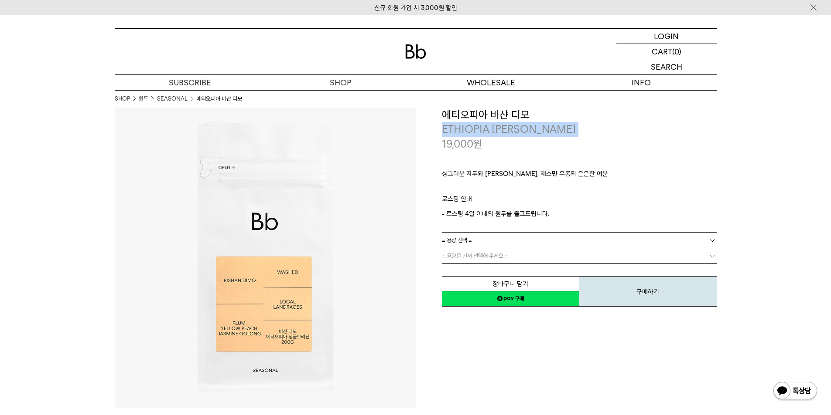
copy div "ETHIOPIA [PERSON_NAME]"
click at [473, 112] on h3 "에티오피아 비샨 디모" at bounding box center [579, 115] width 275 height 15
copy div "에티오피아 비샨 디모"
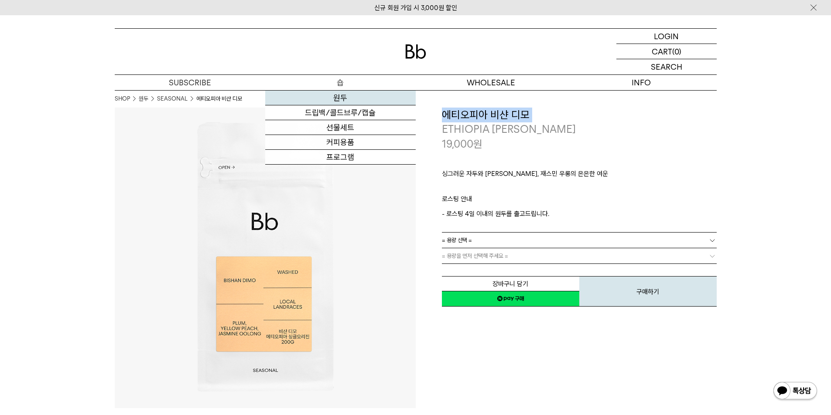
click at [337, 99] on link "원두" at bounding box center [340, 98] width 150 height 15
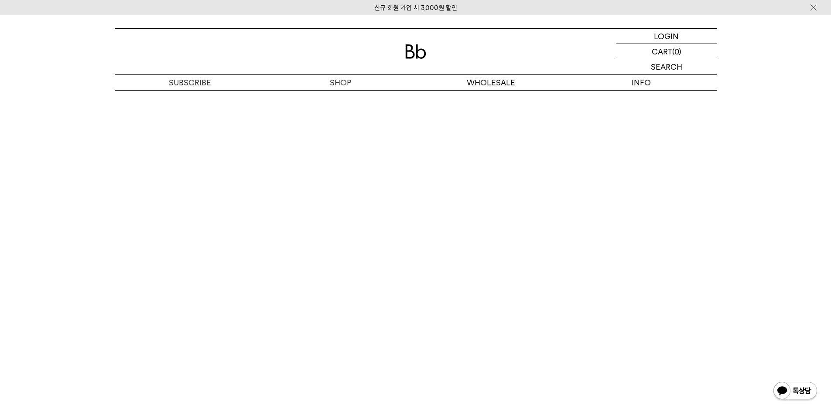
scroll to position [2354, 0]
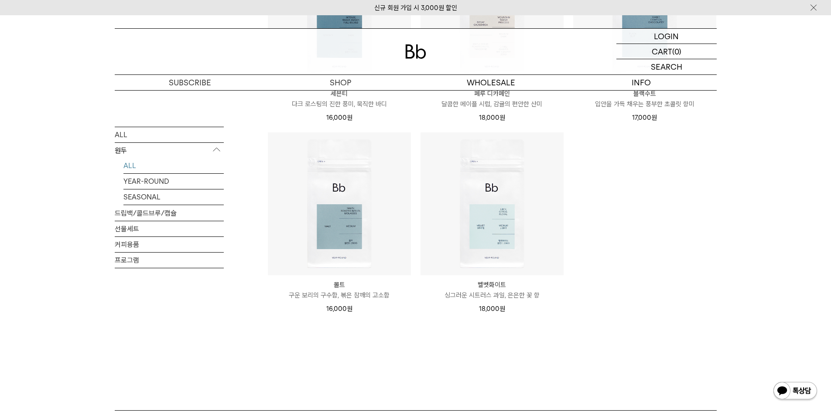
scroll to position [741, 0]
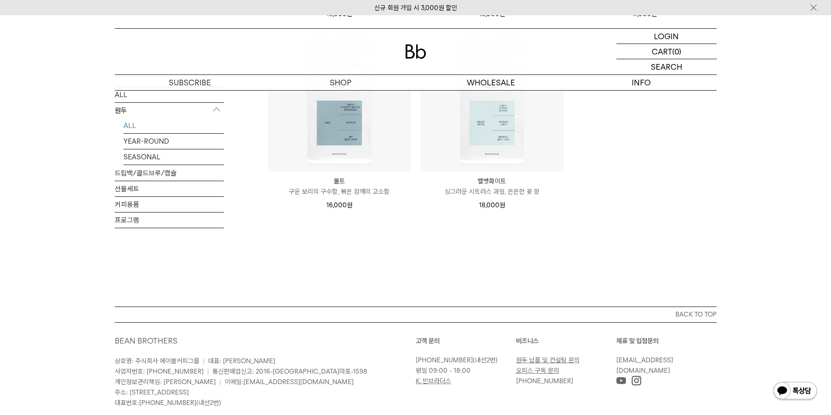
click at [146, 118] on link "ALL" at bounding box center [173, 125] width 100 height 15
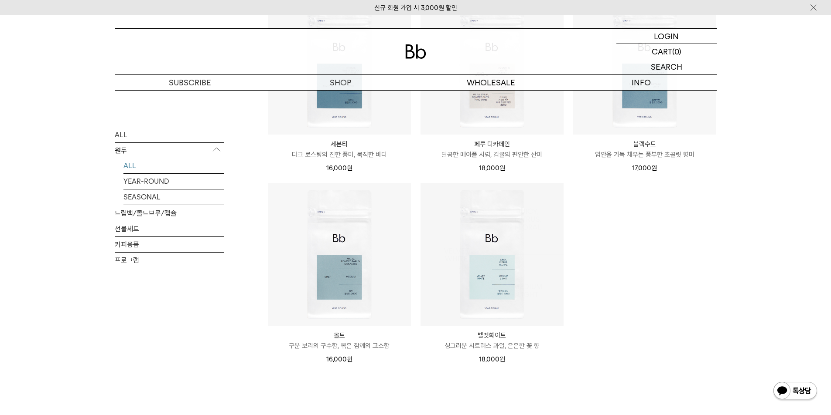
scroll to position [698, 0]
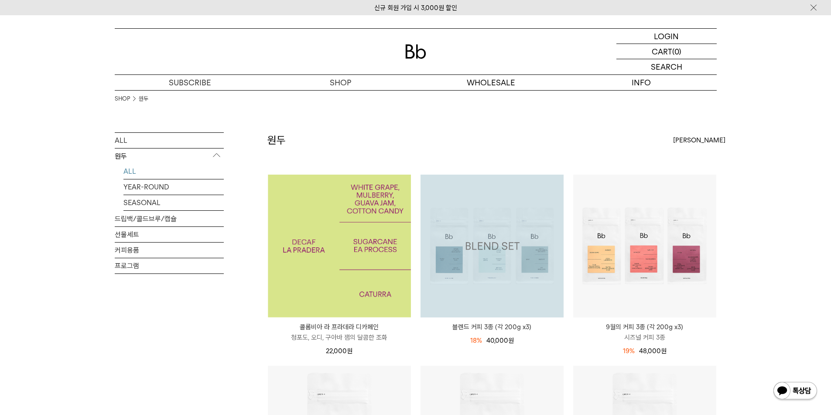
click at [339, 276] on img at bounding box center [339, 246] width 143 height 143
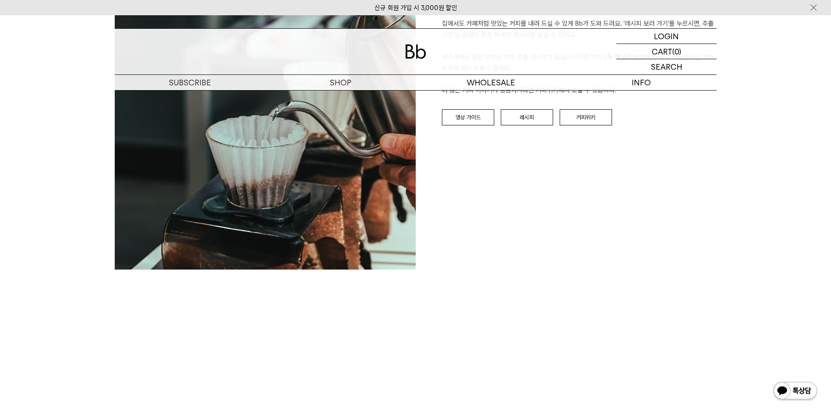
scroll to position [1134, 0]
